Goal: Check status: Check status

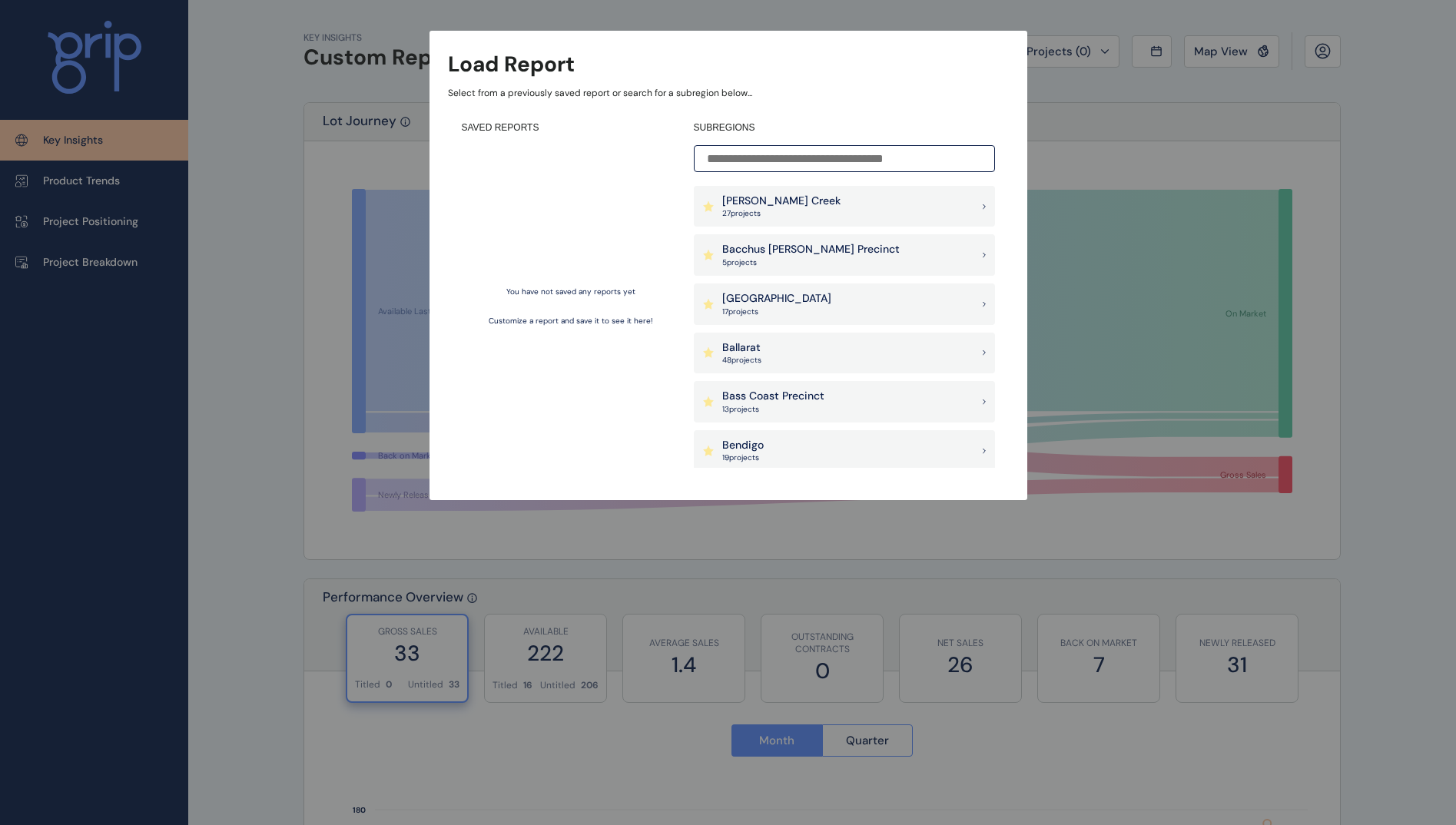
click at [331, 79] on div "Load Report Select from a previously saved report or search for a subregion bel…" at bounding box center [728, 234] width 1456 height 469
click at [1104, 76] on div "Load Report Select from a previously saved report or search for a subregion bel…" at bounding box center [728, 234] width 1456 height 469
click at [604, 279] on div "You have not saved any reports yet Customize a report and save it to see it her…" at bounding box center [571, 306] width 218 height 323
click at [1122, 302] on div "Load Report Select from a previously saved report or search for a subregion bel…" at bounding box center [728, 234] width 1456 height 469
click at [1122, 298] on div "Load Report Select from a previously saved report or search for a subregion bel…" at bounding box center [728, 234] width 1456 height 469
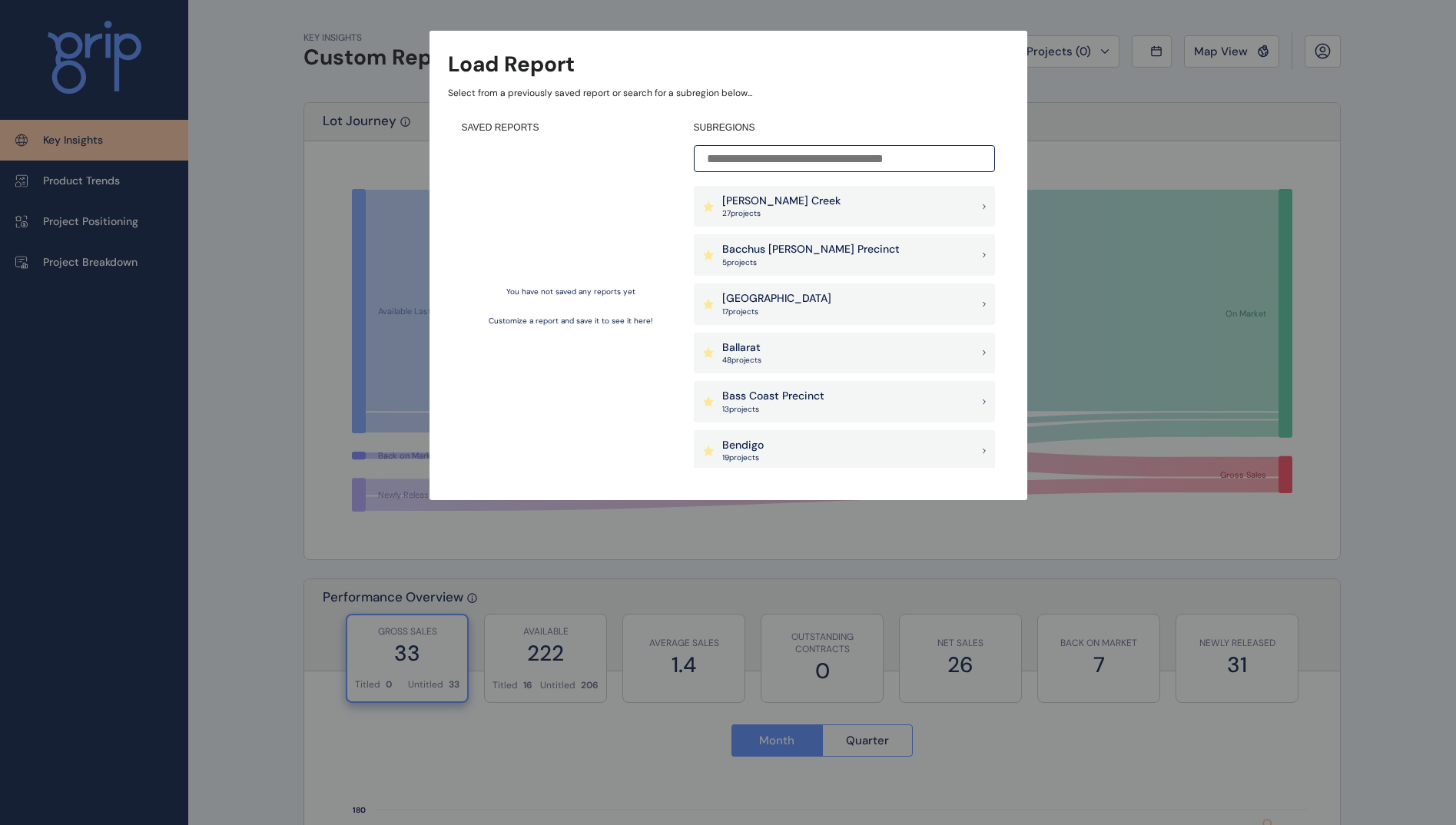
click at [877, 194] on div "[PERSON_NAME] Creek 27 project s" at bounding box center [845, 206] width 301 height 42
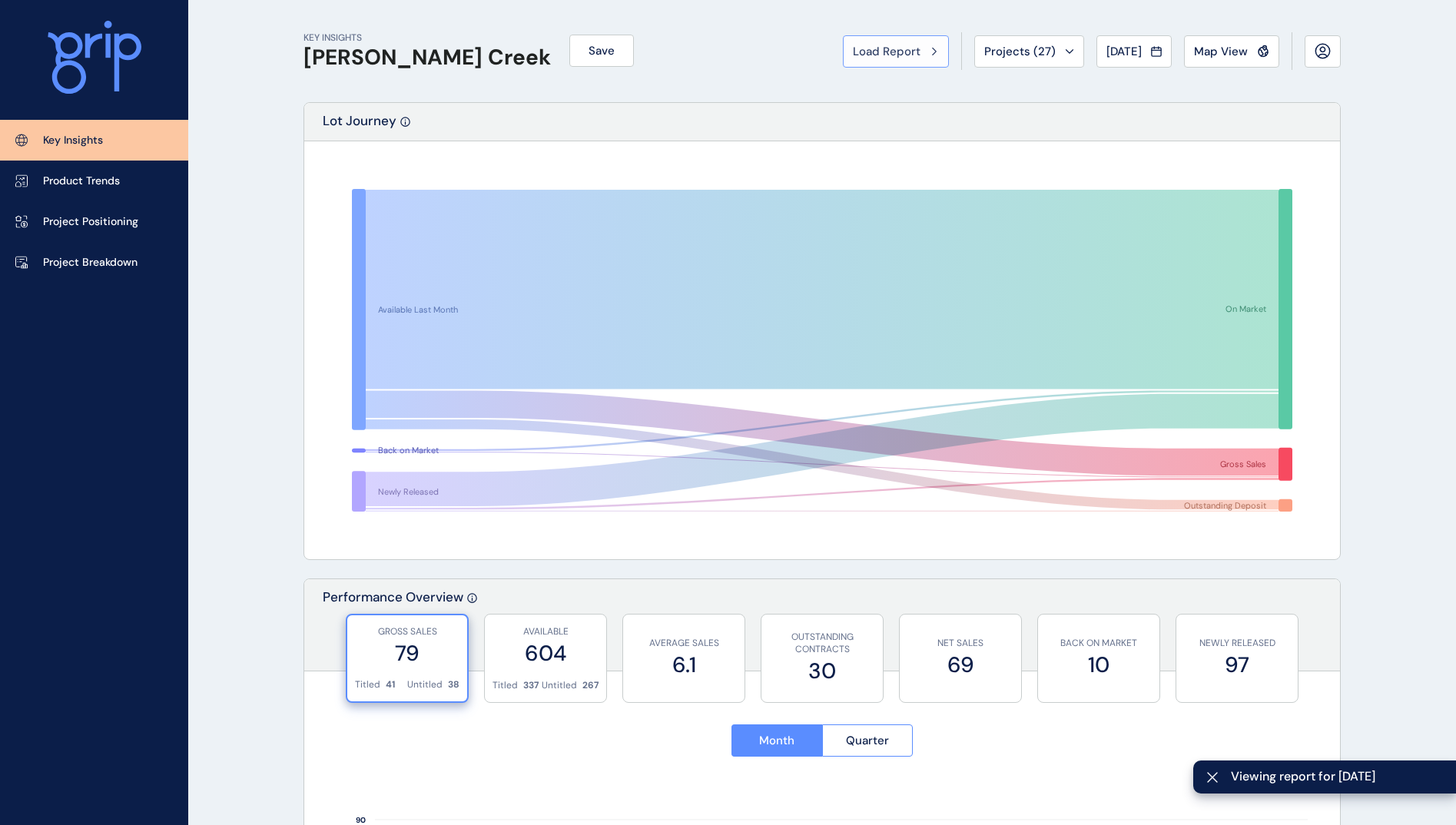
click at [923, 54] on div "Load Report" at bounding box center [895, 52] width 87 height 16
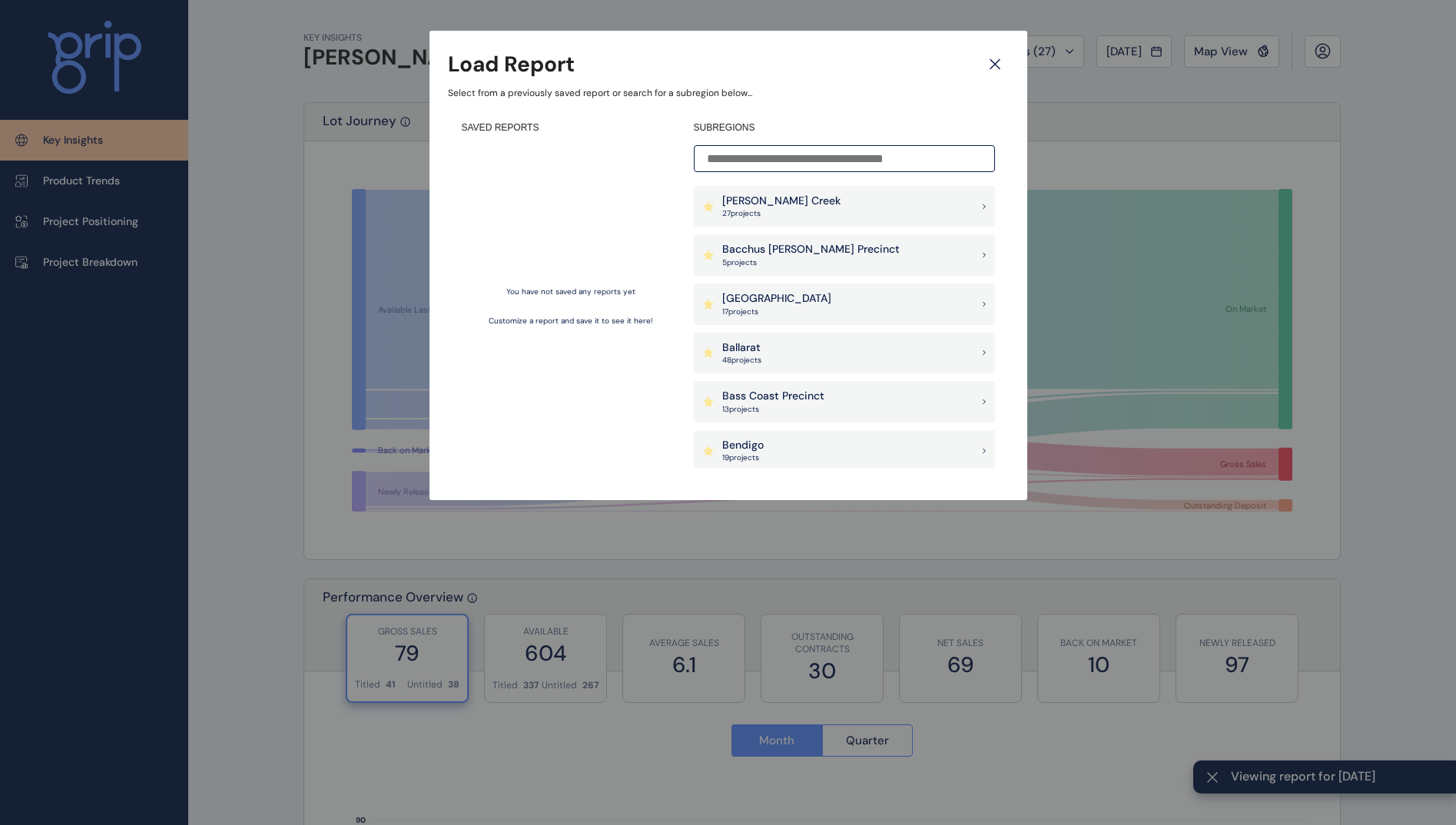
click at [986, 59] on icon at bounding box center [994, 64] width 27 height 27
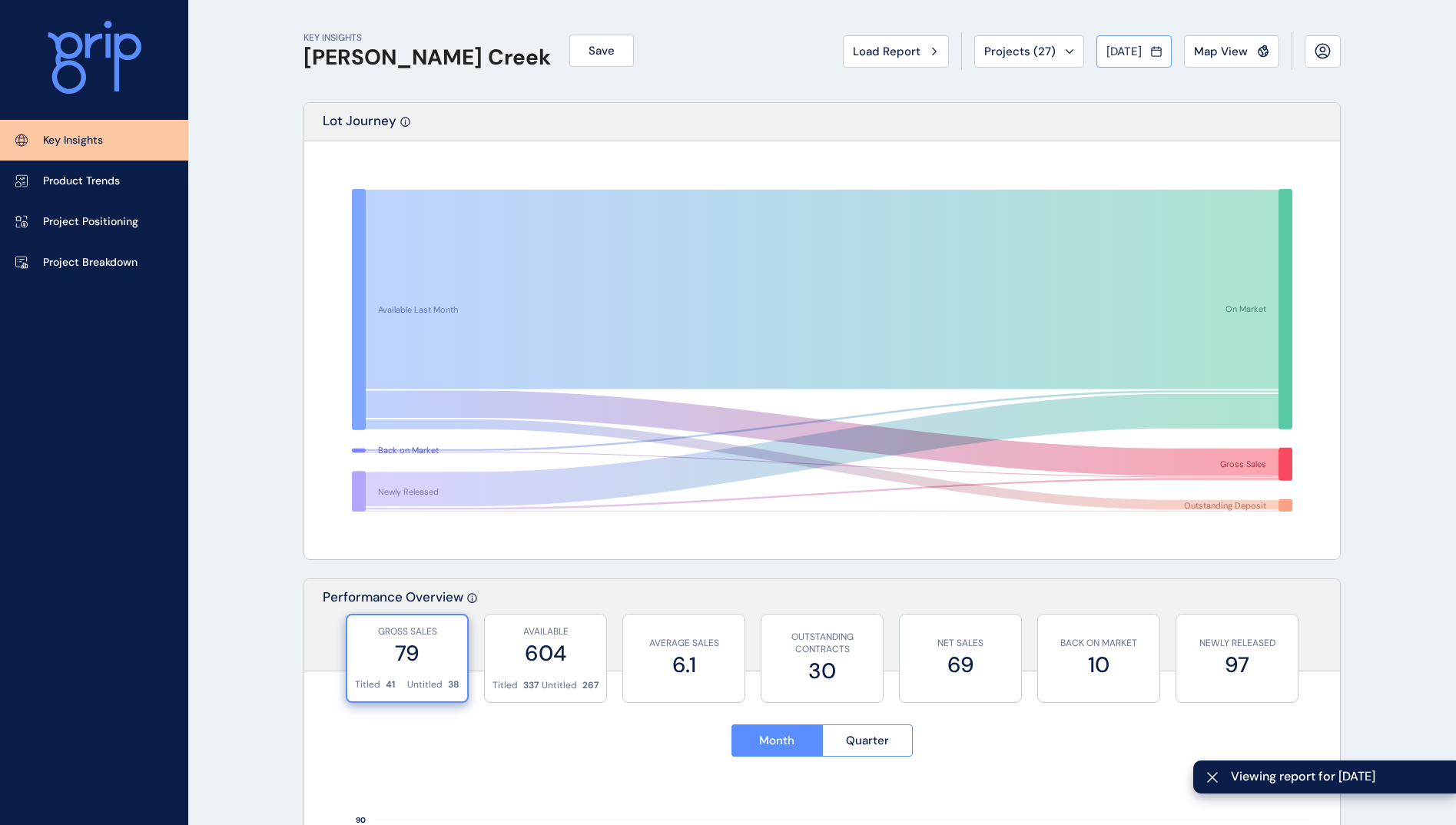
click at [1128, 50] on span "[DATE]" at bounding box center [1124, 52] width 35 height 16
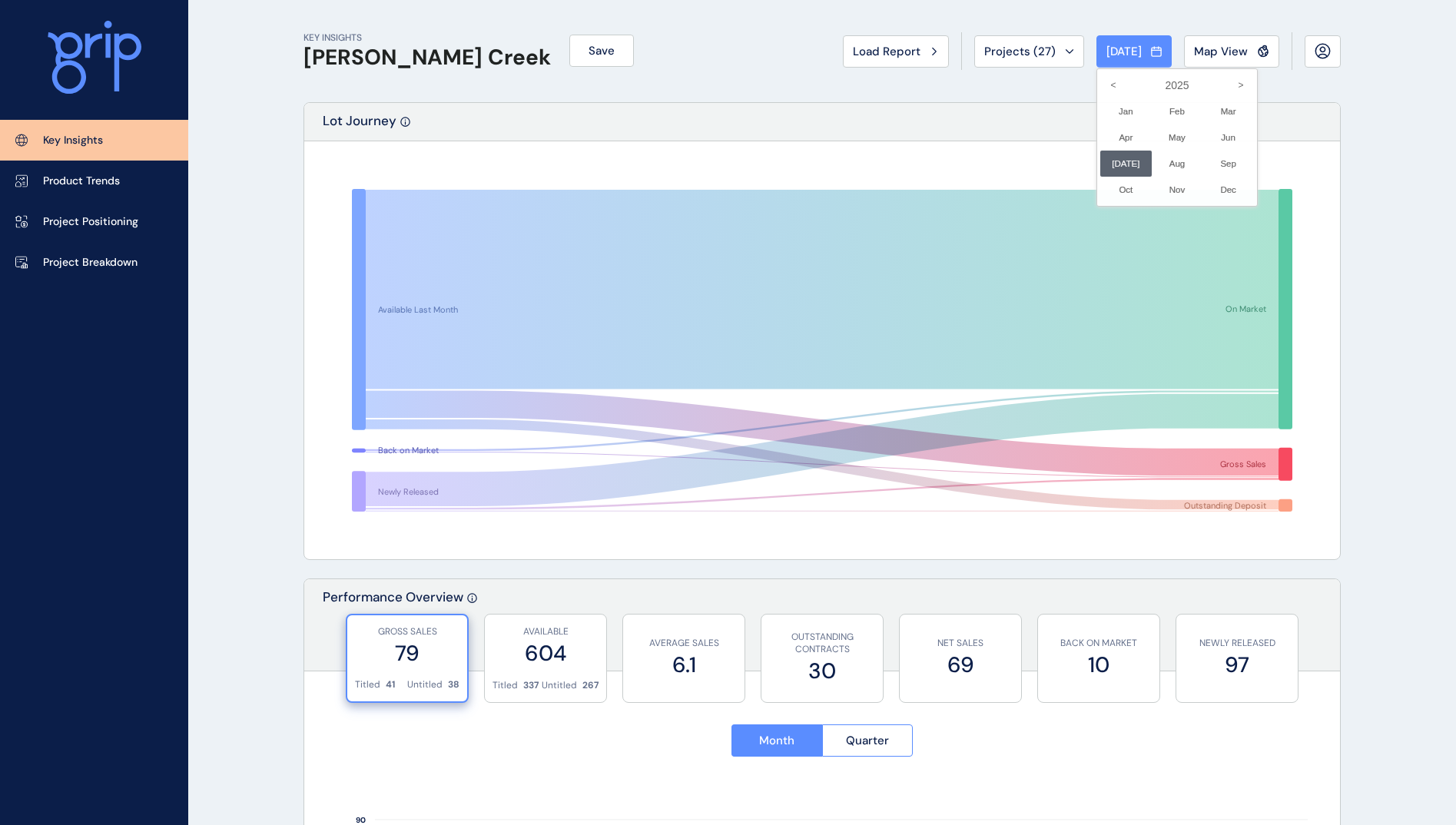
click at [1023, 117] on div at bounding box center [728, 412] width 1456 height 825
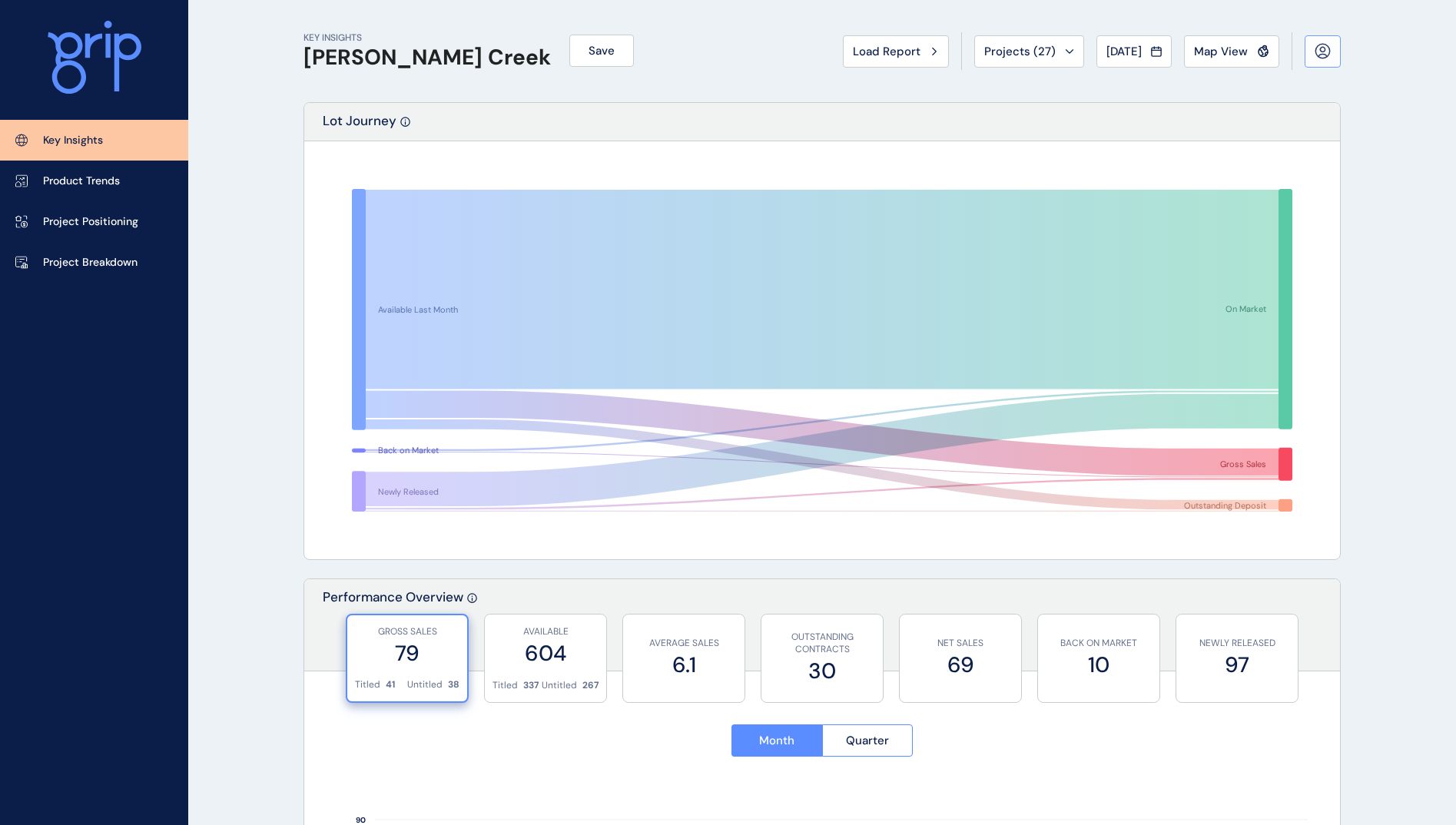
click at [1313, 50] on button at bounding box center [1322, 51] width 36 height 32
click at [1128, 161] on rect at bounding box center [821, 350] width 1002 height 384
